Goal: Task Accomplishment & Management: Complete application form

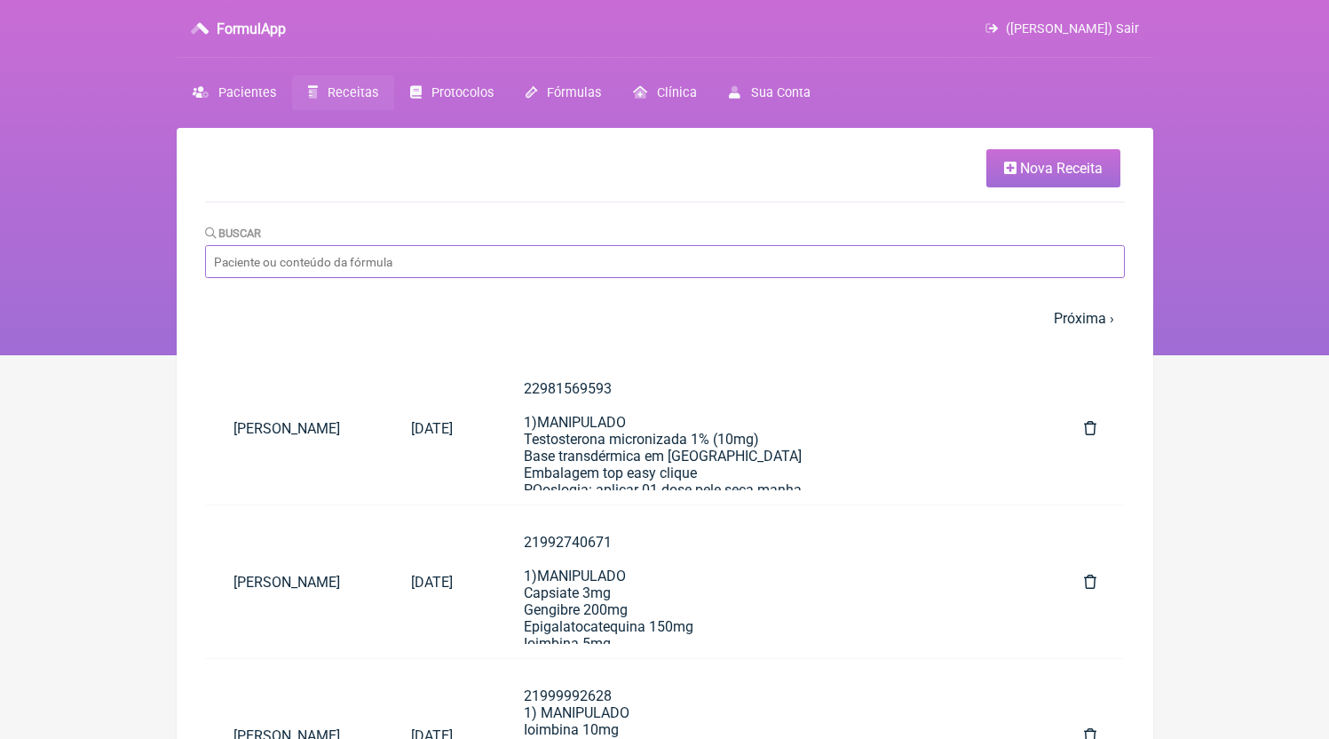
click at [351, 251] on input "Buscar" at bounding box center [665, 261] width 920 height 33
type input "[PERSON_NAME]"
click at [1036, 182] on link "Nova Receita" at bounding box center [1053, 168] width 134 height 38
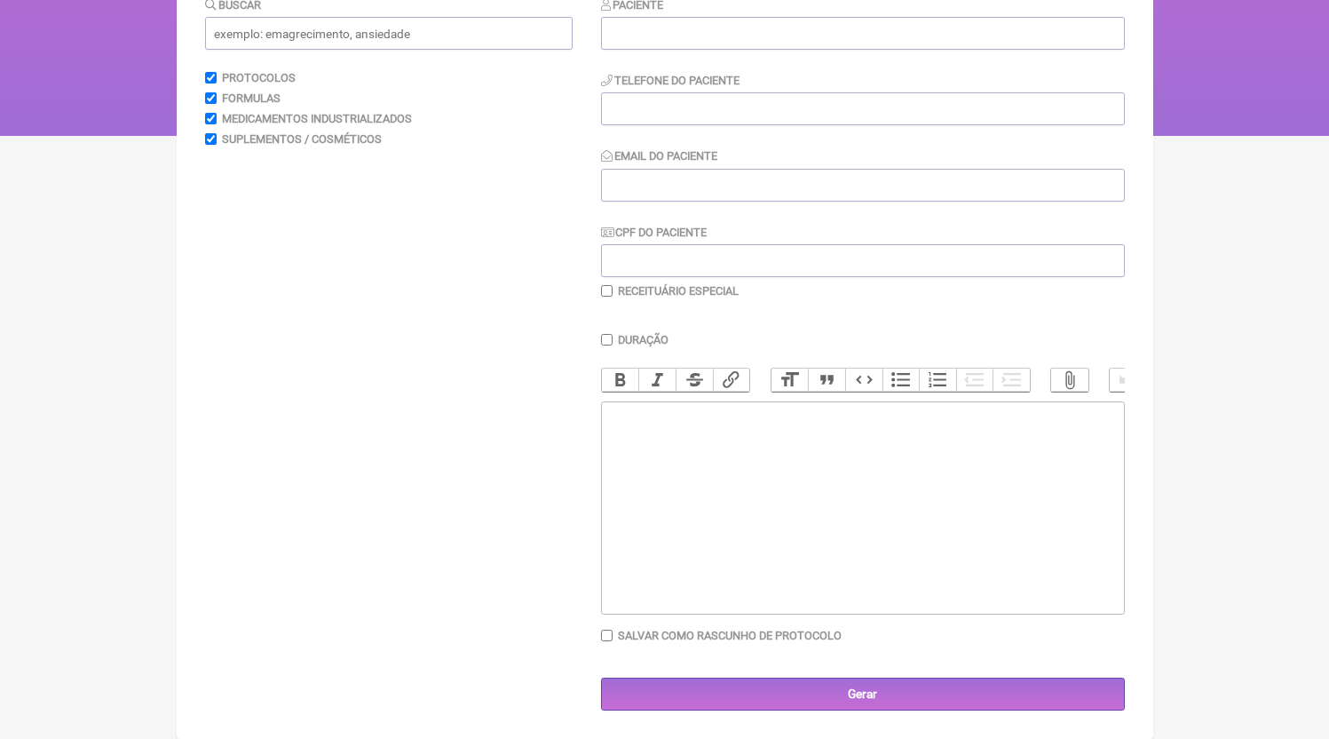
click at [774, 431] on trix-editor at bounding box center [863, 507] width 524 height 213
paste trix-editor "<lor><ip>65131389546&dolo;<si>1)AMETCONSEC<ad>&elit;Seddoei Tempo 070in&utla;<e…"
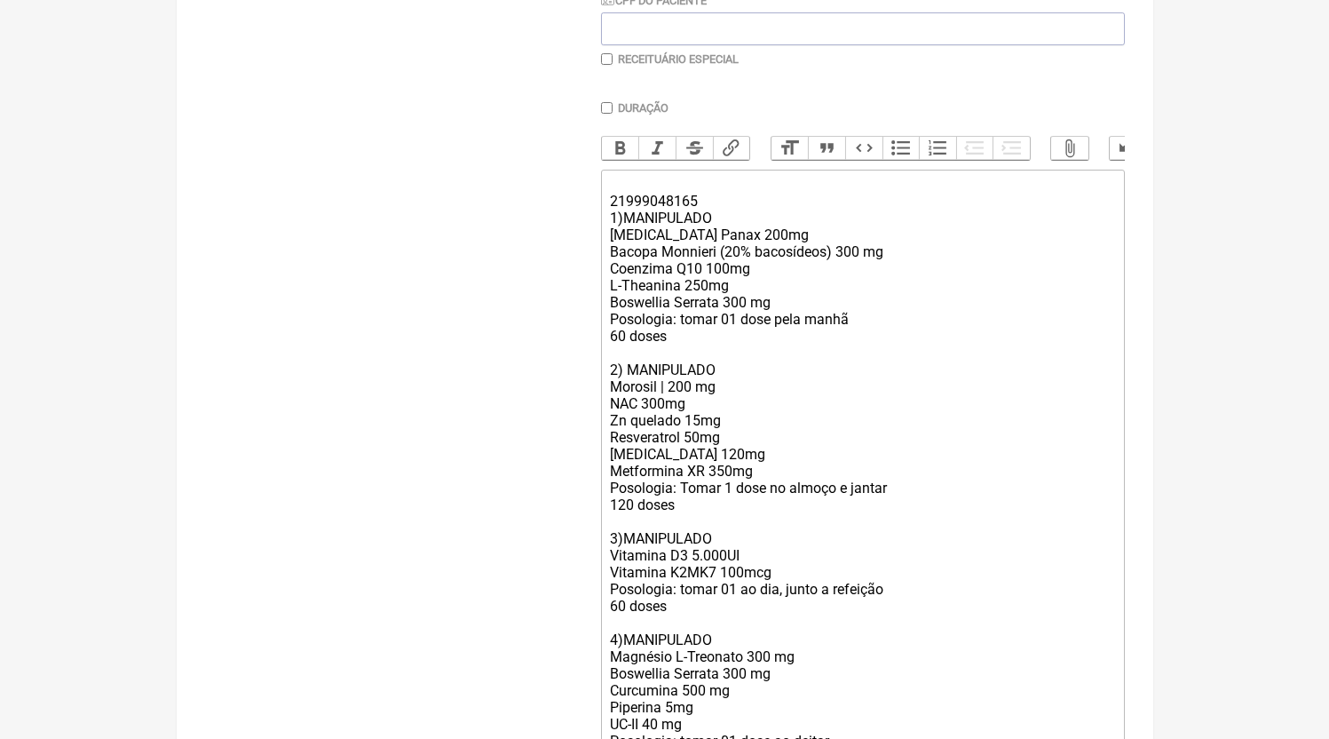
scroll to position [430, 0]
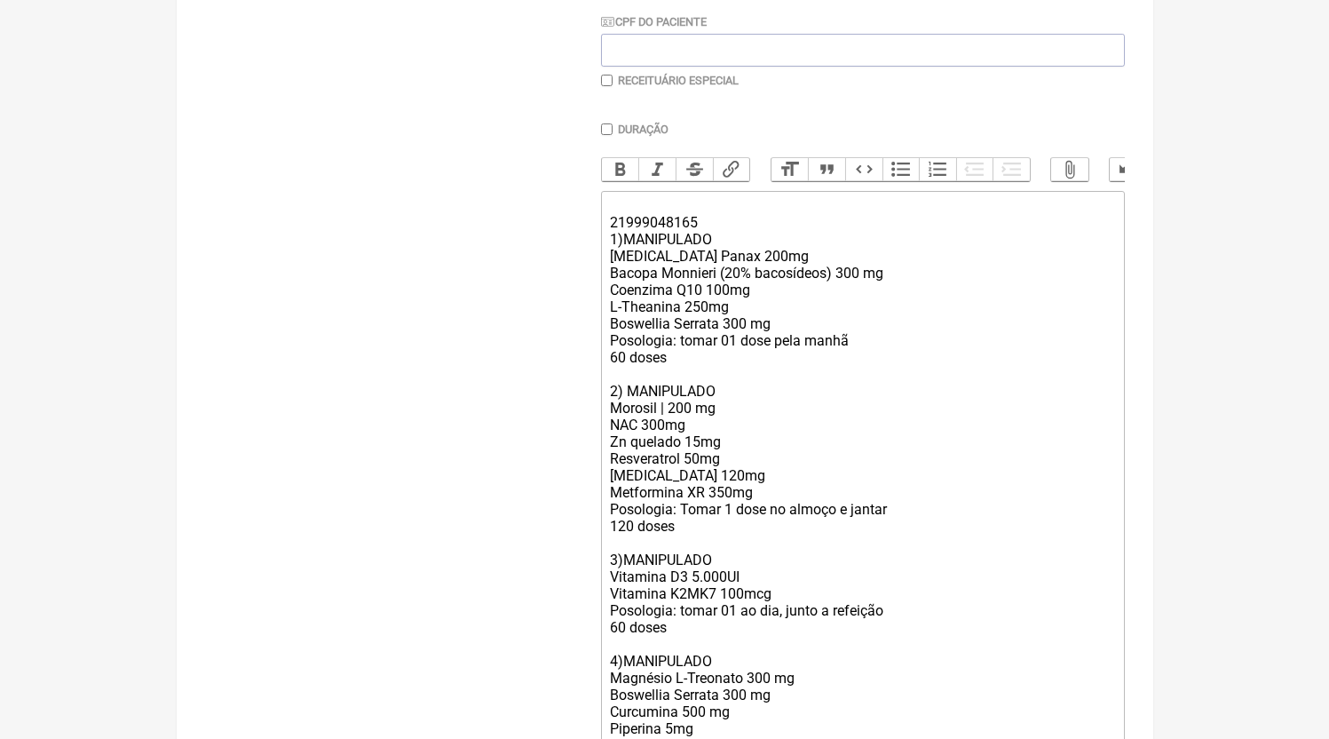
click at [612, 236] on div "21999048165 1)MANIPULADO [MEDICAL_DATA] Panax 200mg Bacopa Monnieri (20% bacosí…" at bounding box center [862, 610] width 504 height 826
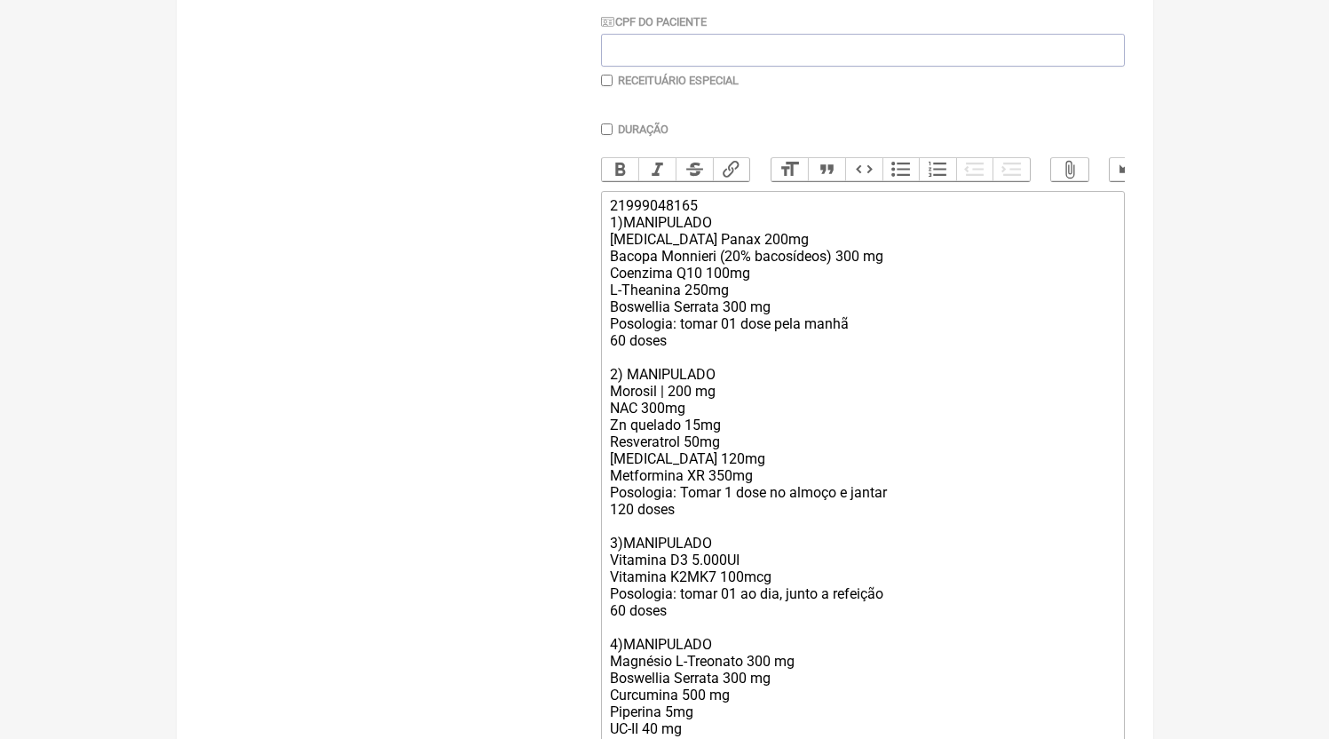
click at [618, 254] on div "21999048165 1)MANIPULADO [MEDICAL_DATA] Panax 200mg Bacopa Monnieri (20% bacosí…" at bounding box center [862, 602] width 504 height 810
click at [614, 293] on div "21999048165 1)MANIPULADO [MEDICAL_DATA] Panax 200mg Bacopa Monnieri (20% bacosí…" at bounding box center [862, 602] width 504 height 810
click at [611, 310] on div "21999048165 1)MANIPULADO [MEDICAL_DATA] Panax 200mg Bacopa Monnieri (20% bacosí…" at bounding box center [862, 602] width 504 height 810
click at [614, 326] on div "21999048165 1)MANIPULADO [MEDICAL_DATA] Panax 200mg Bacopa Monnieri (20% bacosí…" at bounding box center [862, 602] width 504 height 810
click at [613, 337] on div "21999048165 1)MANIPULADO [MEDICAL_DATA] Panax 200mg Bacopa Monnieri (20% bacosí…" at bounding box center [862, 602] width 504 height 810
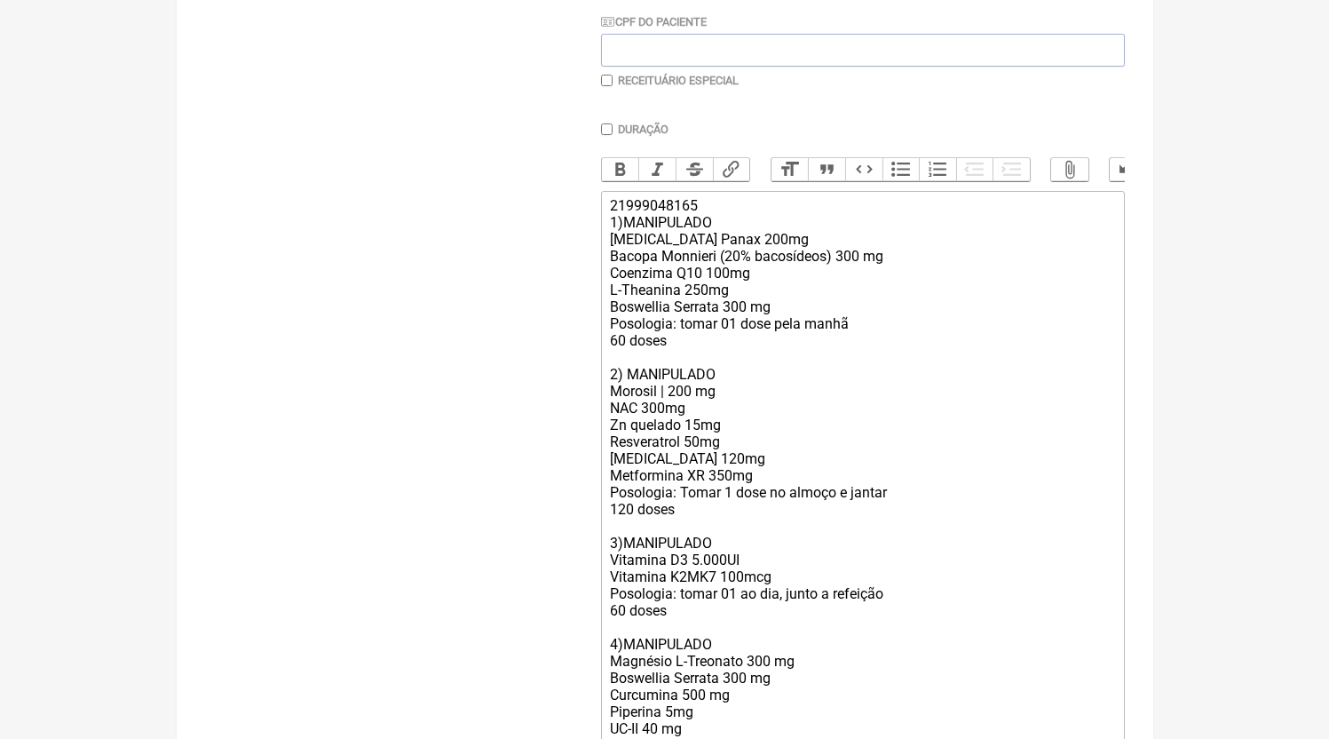
click at [612, 358] on div "21999048165 1)MANIPULADO [MEDICAL_DATA] Panax 200mg Bacopa Monnieri (20% bacosí…" at bounding box center [862, 602] width 504 height 810
click at [612, 393] on div "21999048165 1)MANIPULADO [MEDICAL_DATA] Panax 200mg Bacopa Monnieri (20% bacosí…" at bounding box center [862, 602] width 504 height 810
type trix-editor "<lor>46087827938&ipsu;<do>5)SITAMETCON<ad>Elitsed Doeiu 739te&inci;<ut>Labore E…"
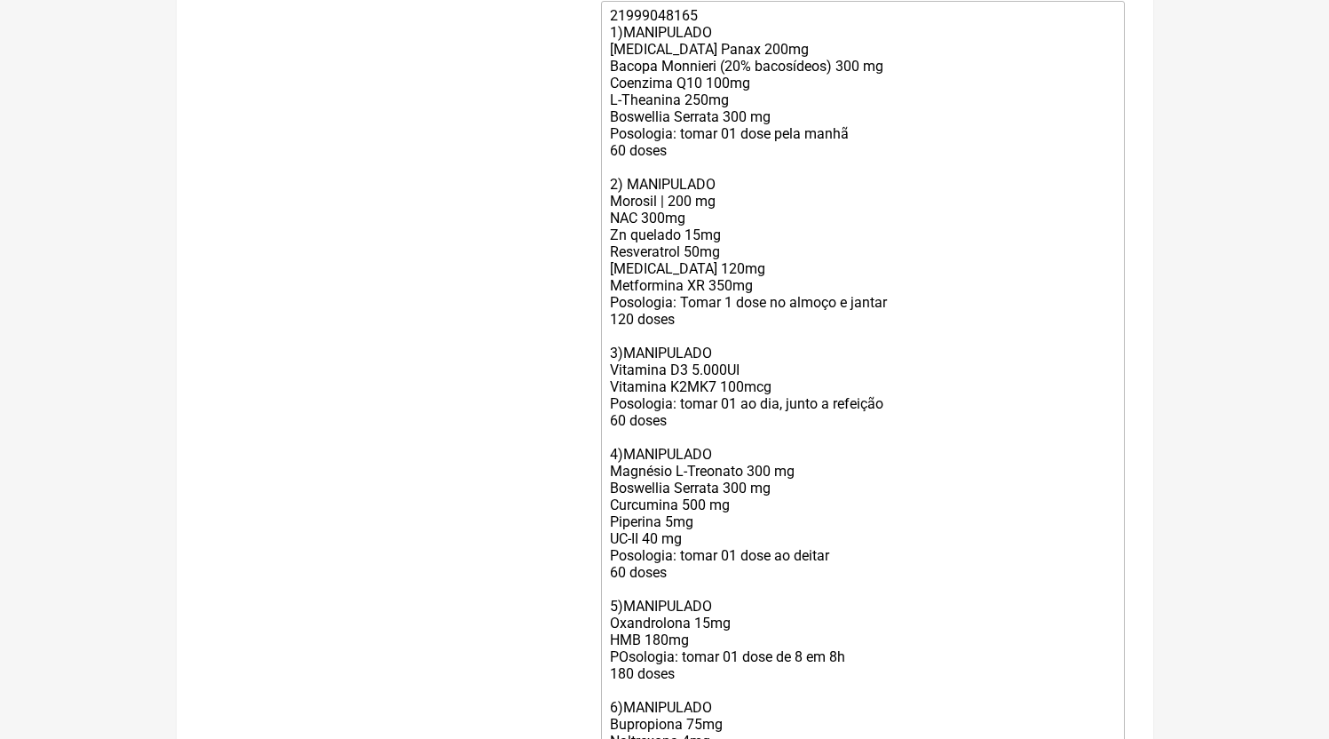
scroll to position [628, 0]
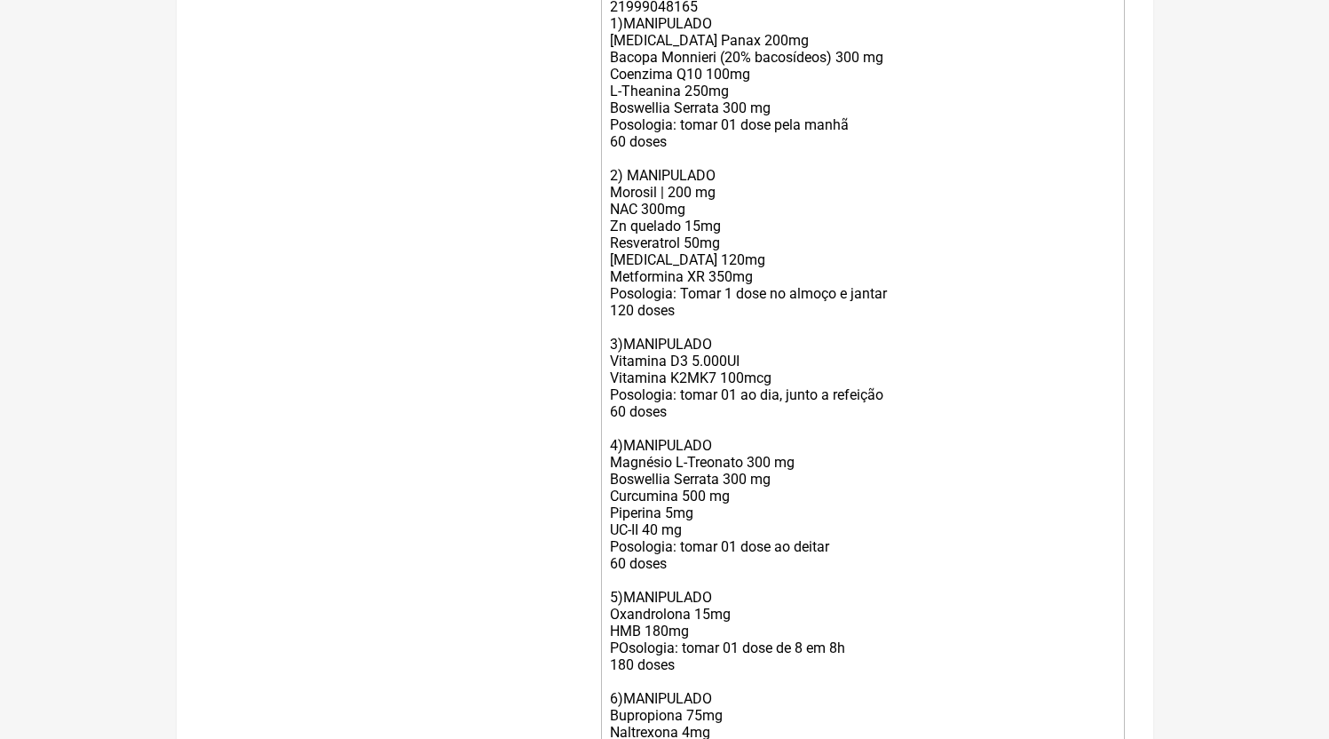
click at [612, 485] on div "21999048165 1)MANIPULADO [MEDICAL_DATA] Panax 200mg Bacopa Monnieri (20% bacosí…" at bounding box center [862, 403] width 504 height 810
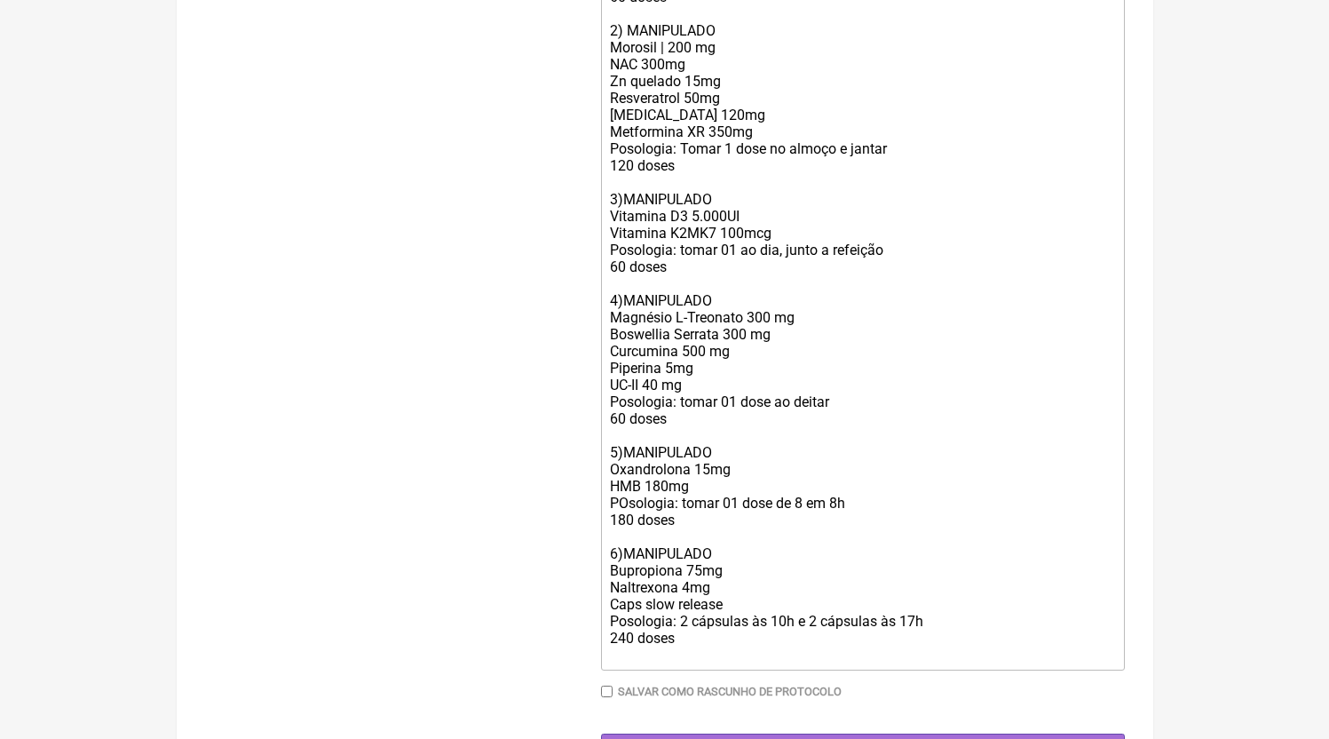
scroll to position [785, 0]
